Goal: Information Seeking & Learning: Learn about a topic

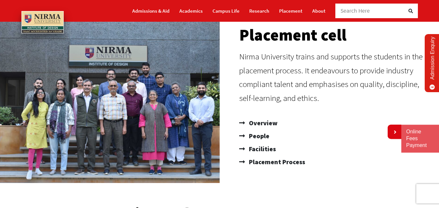
scroll to position [97, 0]
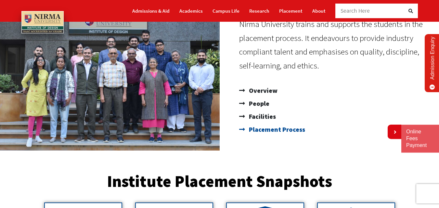
click at [267, 130] on span "Placement Process" at bounding box center [276, 129] width 58 height 13
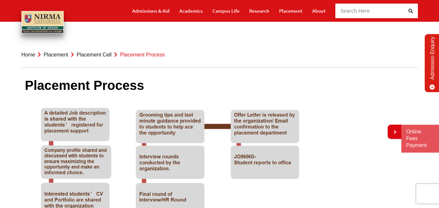
click at [88, 53] on link "Placement Cell" at bounding box center [94, 55] width 35 height 6
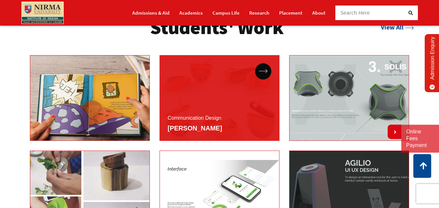
scroll to position [1007, 0]
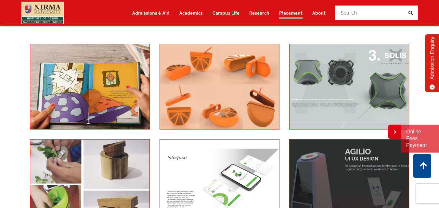
click at [294, 11] on link "Placement" at bounding box center [290, 12] width 23 height 11
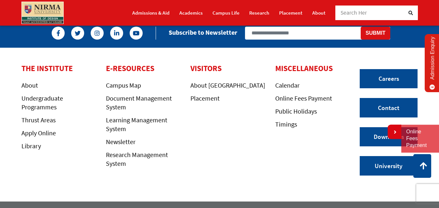
scroll to position [1685, 0]
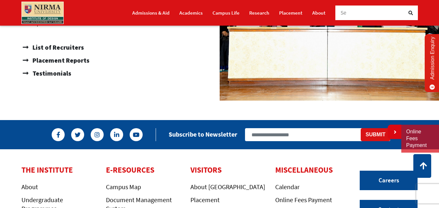
scroll to position [455, 0]
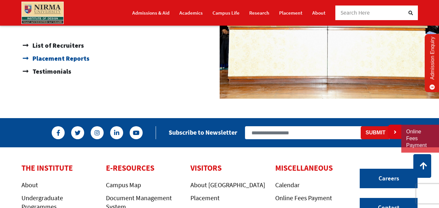
click at [55, 61] on span "Placement Reports" at bounding box center [60, 58] width 58 height 13
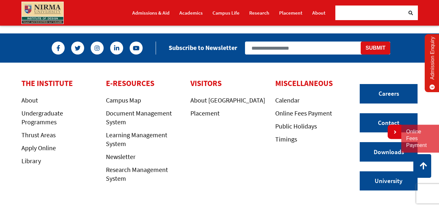
scroll to position [549, 0]
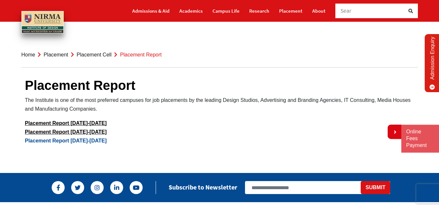
click at [61, 141] on link "Placement Report [DATE]-[DATE]" at bounding box center [66, 141] width 82 height 6
